Goal: Book appointment/travel/reservation

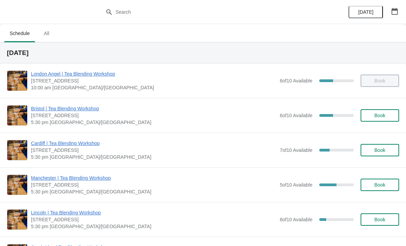
click at [378, 121] on button "Book" at bounding box center [380, 115] width 39 height 12
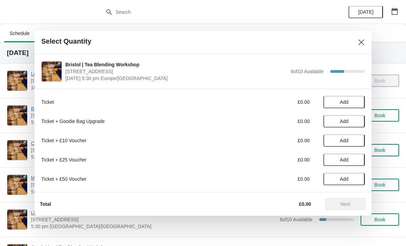
click at [340, 96] on button "Add" at bounding box center [343, 102] width 41 height 12
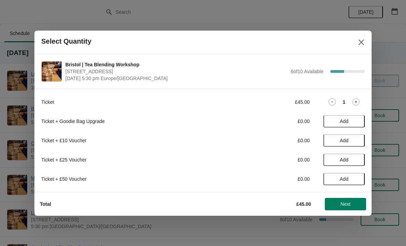
click at [345, 203] on span "Next" at bounding box center [346, 205] width 10 height 6
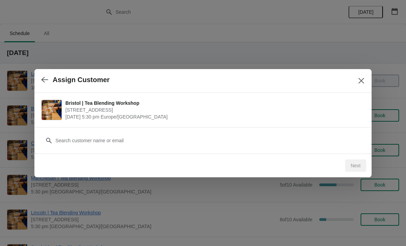
click at [43, 84] on button "button" at bounding box center [45, 79] width 12 height 13
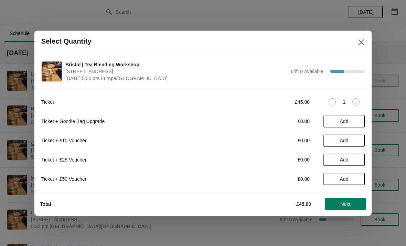
click at [347, 207] on button "Next" at bounding box center [345, 204] width 41 height 12
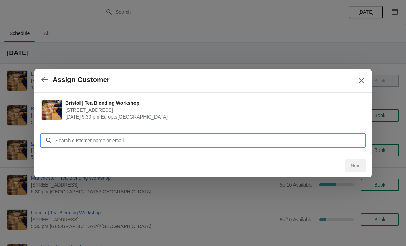
click at [185, 141] on input "Customer" at bounding box center [210, 141] width 310 height 12
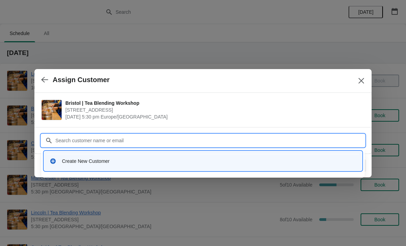
click at [104, 140] on input "Customer" at bounding box center [210, 141] width 310 height 12
click at [151, 165] on div "Create New Customer" at bounding box center [203, 161] width 312 height 14
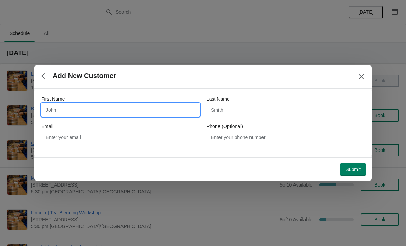
click at [169, 107] on input "First Name" at bounding box center [120, 110] width 158 height 12
type input "Charlotte"
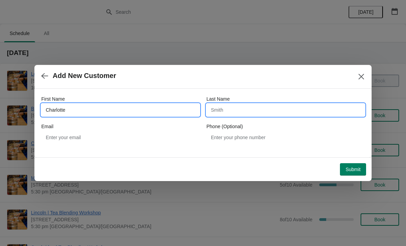
click at [249, 116] on input "Last Name" at bounding box center [285, 110] width 158 height 12
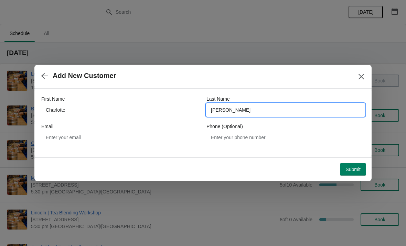
type input "[PERSON_NAME]"
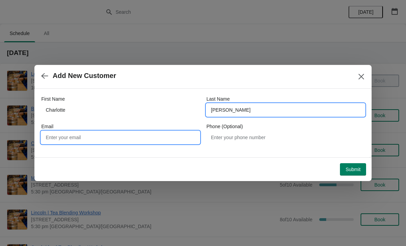
click at [183, 132] on input "Email" at bounding box center [120, 137] width 158 height 12
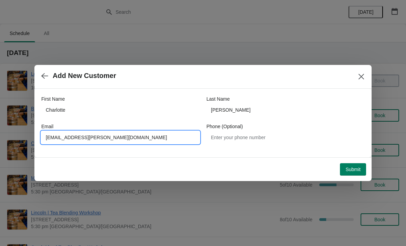
type input "[EMAIL_ADDRESS][PERSON_NAME][DOMAIN_NAME]"
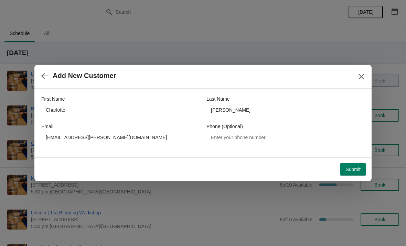
click at [350, 168] on span "Submit" at bounding box center [352, 170] width 15 height 6
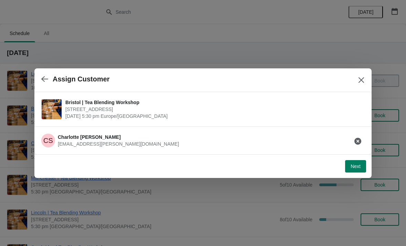
click at [347, 164] on button "Next" at bounding box center [355, 166] width 21 height 12
select select "No"
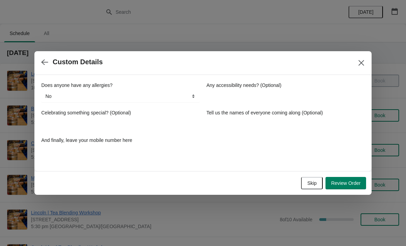
click at [311, 182] on span "Skip" at bounding box center [311, 184] width 9 height 6
